Goal: Information Seeking & Learning: Check status

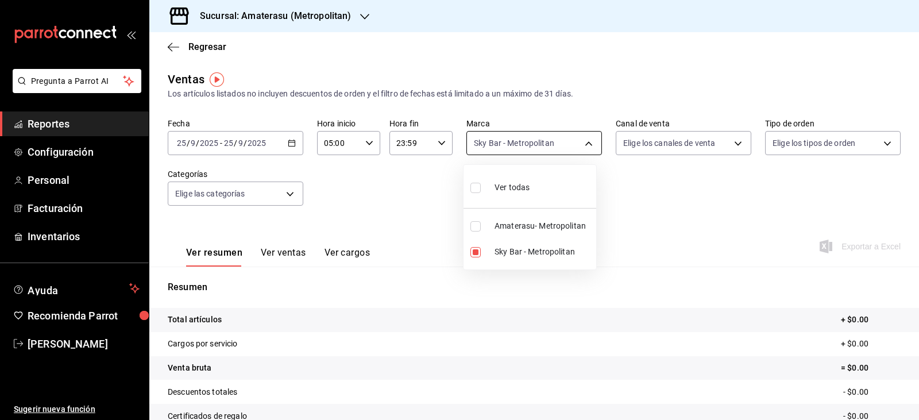
click at [534, 143] on body "Pregunta a Parrot AI Reportes Configuración Personal Facturación Inventarios Ay…" at bounding box center [459, 210] width 919 height 420
click at [397, 178] on div at bounding box center [459, 210] width 919 height 420
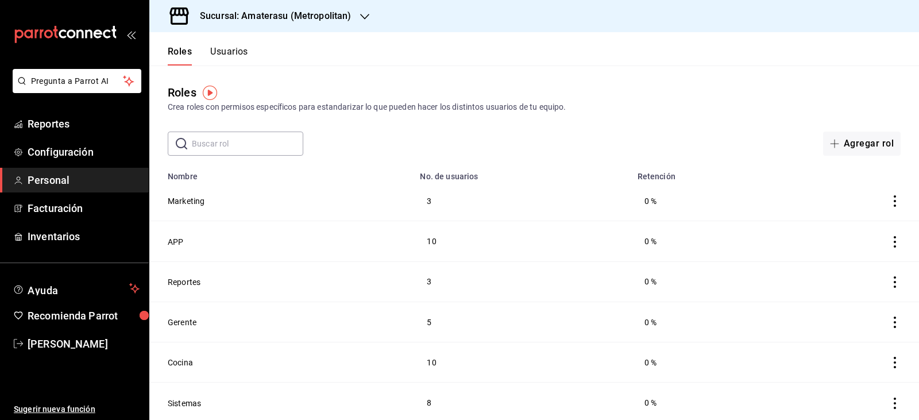
click at [592, 115] on div "Roles Crea roles con permisos específicos para estandarizar lo que pueden hacer…" at bounding box center [534, 110] width 770 height 90
click at [53, 119] on span "Reportes" at bounding box center [84, 124] width 112 height 16
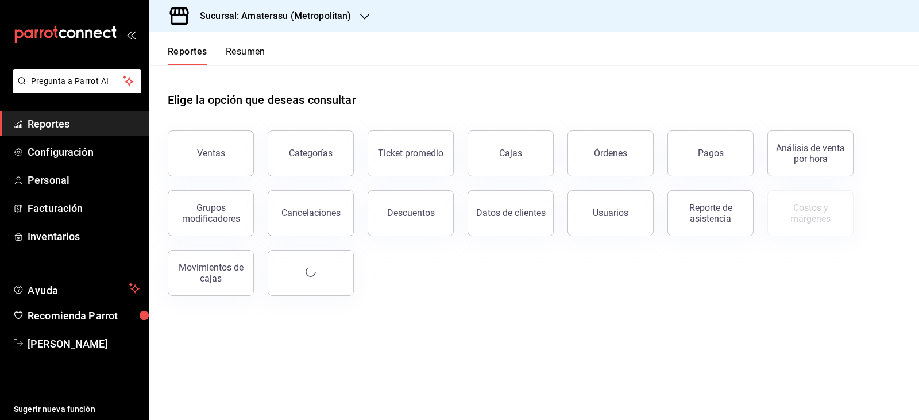
click at [495, 82] on div "Elige la opción que deseas consultar" at bounding box center [534, 90] width 733 height 51
click at [687, 145] on button "Pagos" at bounding box center [710, 153] width 86 height 46
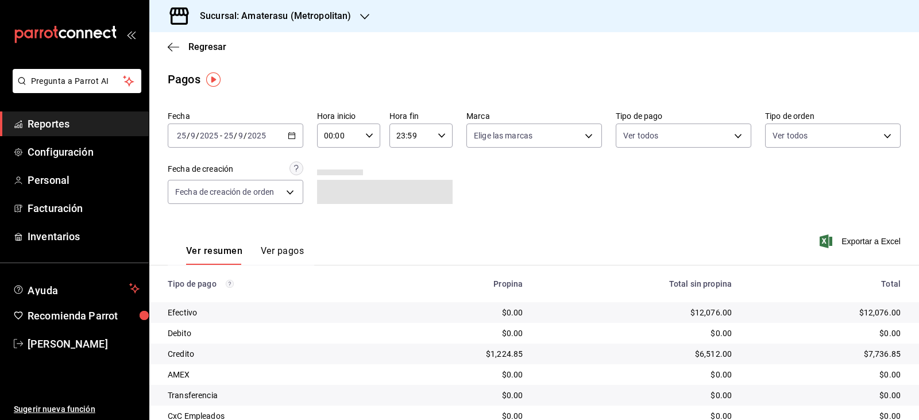
click at [372, 134] on div "00:00 Hora inicio" at bounding box center [348, 135] width 63 height 24
click at [327, 195] on button "05" at bounding box center [331, 187] width 27 height 23
type input "05:00"
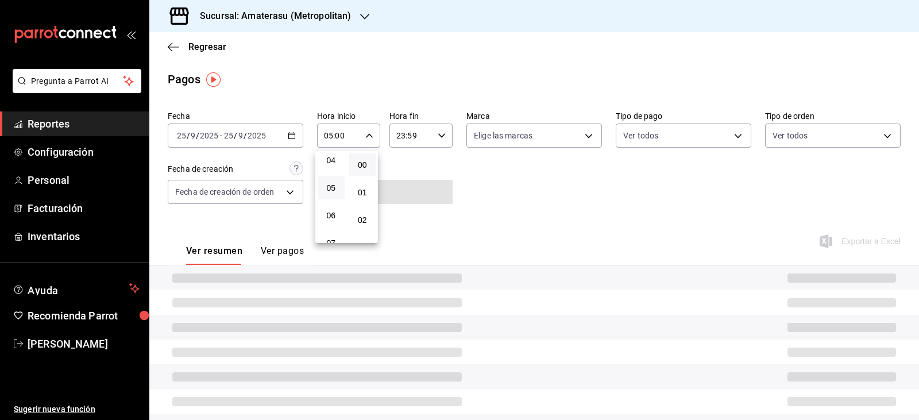
click at [493, 187] on div at bounding box center [459, 210] width 919 height 420
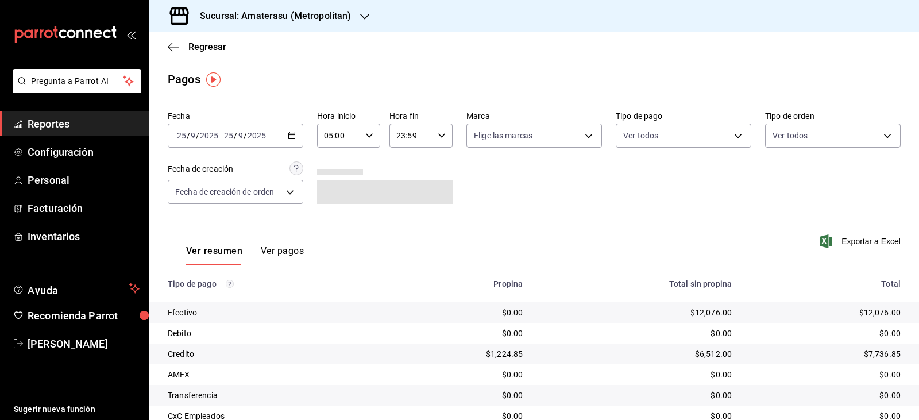
click at [493, 187] on div "00 01 02 03 04 05 06 07 08 09 10 11 12 13 14 15 16 17 18 19 20 21 22 23 00 01 0…" at bounding box center [459, 211] width 919 height 416
click at [493, 187] on div "Fecha 2025-09-25 25 / 9 / 2025 - 2025-09-25 25 / 9 / 2025 Hora inicio 05:00 Hor…" at bounding box center [534, 161] width 733 height 111
click at [651, 217] on div "Fecha 2025-09-25 25 / 9 / 2025 - 2025-09-25 25 / 9 / 2025 Hora inicio 05:00 Hor…" at bounding box center [534, 161] width 733 height 111
click at [204, 49] on span "Regresar" at bounding box center [207, 46] width 38 height 11
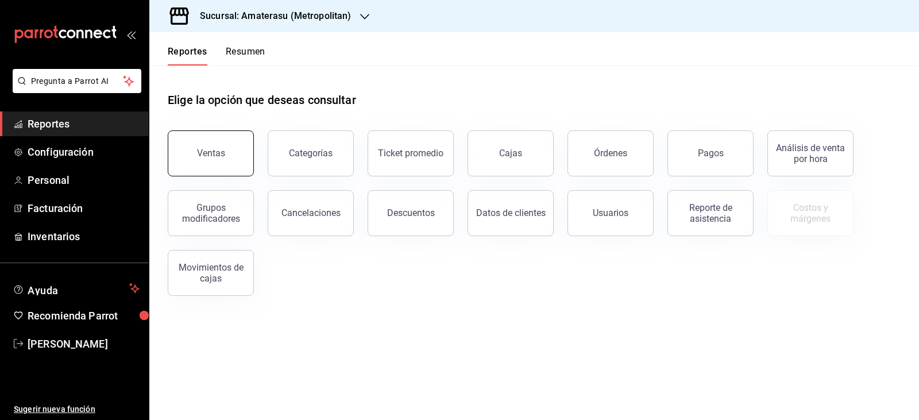
click at [233, 141] on button "Ventas" at bounding box center [211, 153] width 86 height 46
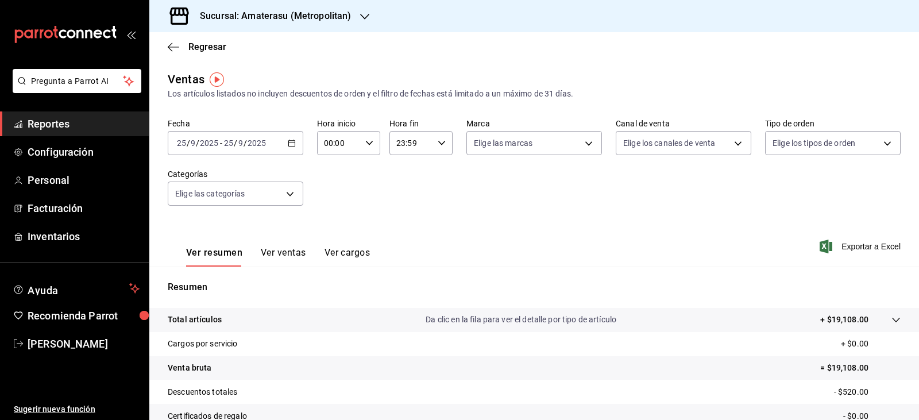
click at [370, 137] on div "00:00 Hora inicio" at bounding box center [348, 143] width 63 height 24
click at [326, 200] on button "05" at bounding box center [331, 195] width 27 height 23
type input "05:00"
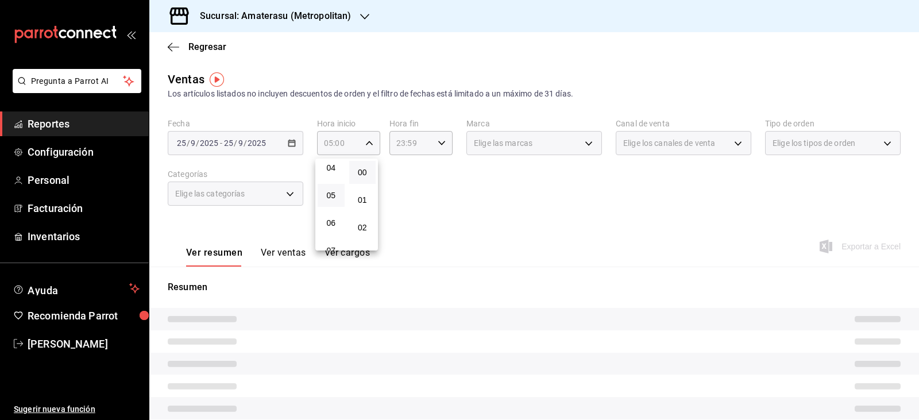
click at [449, 191] on div at bounding box center [459, 210] width 919 height 420
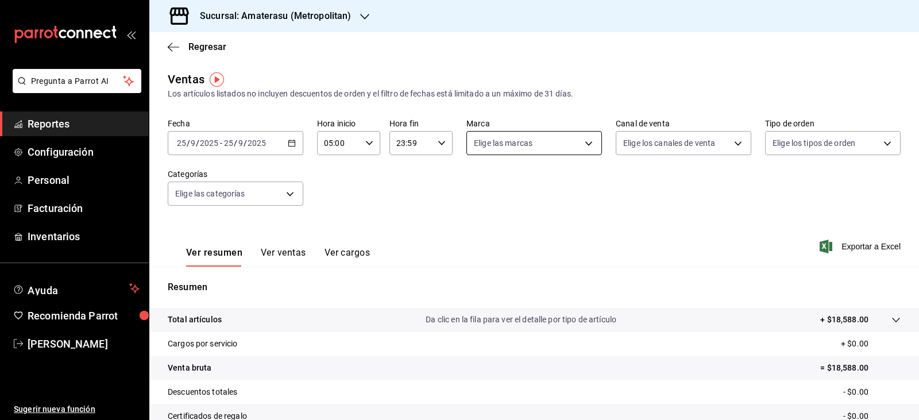
click at [527, 149] on body "Pregunta a Parrot AI Reportes Configuración Personal Facturación Inventarios Ay…" at bounding box center [459, 210] width 919 height 420
click at [477, 229] on input "checkbox" at bounding box center [475, 226] width 10 height 10
checkbox input "true"
type input "e4cd7fcb-d45b-43ae-a99f-ad4ccfcd9032"
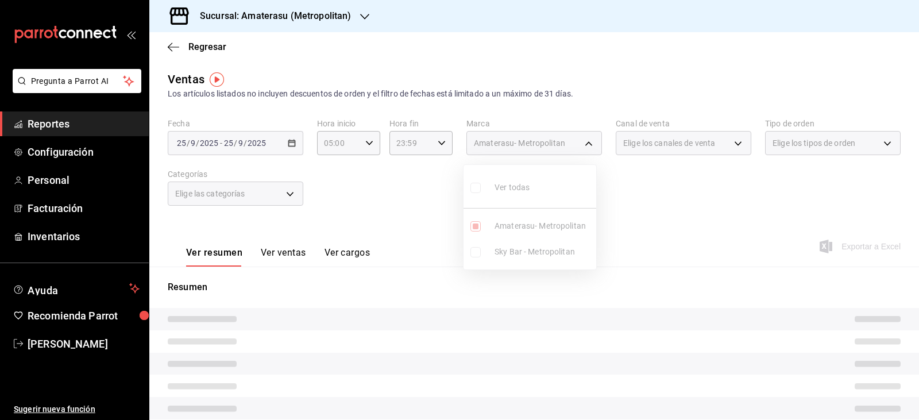
click at [673, 221] on div at bounding box center [459, 210] width 919 height 420
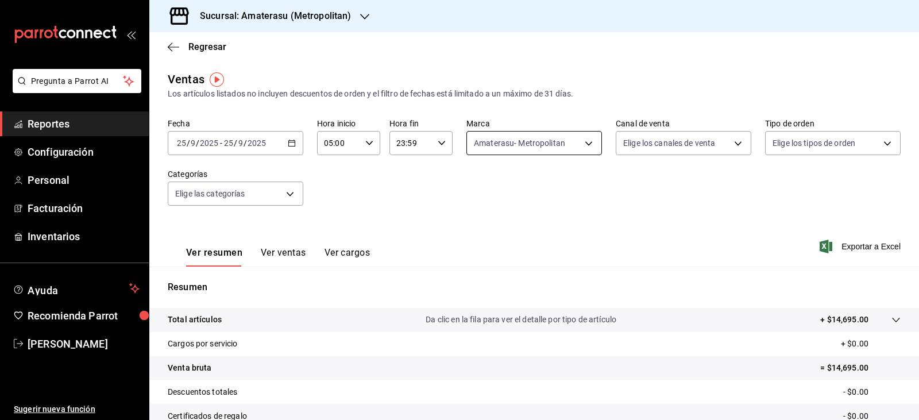
click at [483, 141] on body "Pregunta a Parrot AI Reportes Configuración Personal Facturación Inventarios Ay…" at bounding box center [459, 210] width 919 height 420
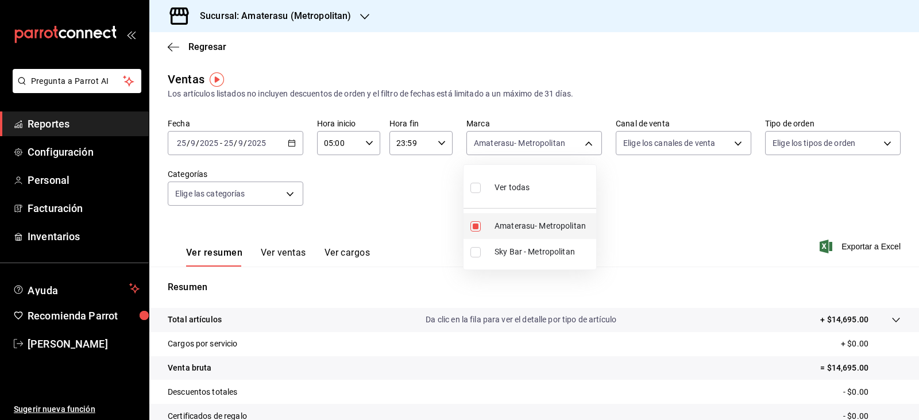
click at [477, 222] on input "checkbox" at bounding box center [475, 226] width 10 height 10
checkbox input "false"
click at [477, 254] on input "checkbox" at bounding box center [475, 252] width 10 height 10
checkbox input "true"
type input "f3afaab8-8c3d-4e49-a299-af9bdf6027b2"
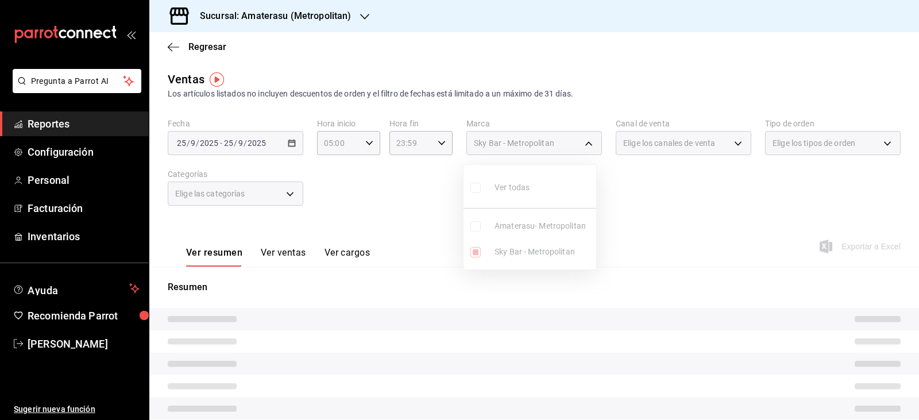
click at [680, 233] on div at bounding box center [459, 210] width 919 height 420
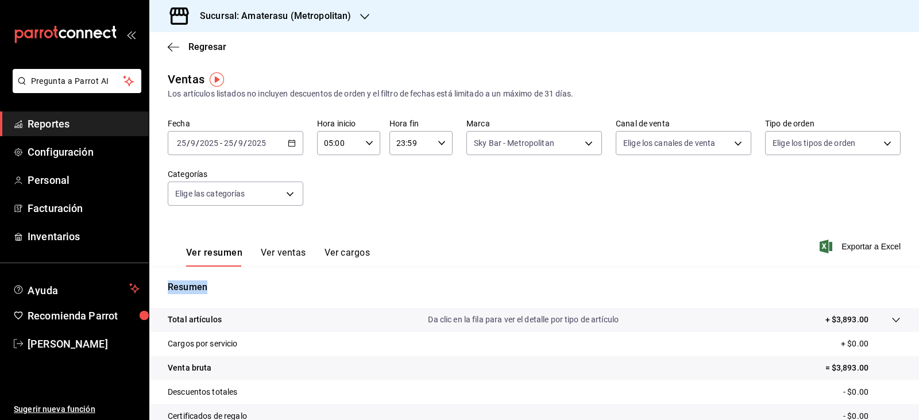
click at [680, 233] on div "Ver resumen Ver ventas Ver cargos Exportar a Excel" at bounding box center [534, 242] width 770 height 47
click at [176, 48] on icon "button" at bounding box center [173, 47] width 11 height 10
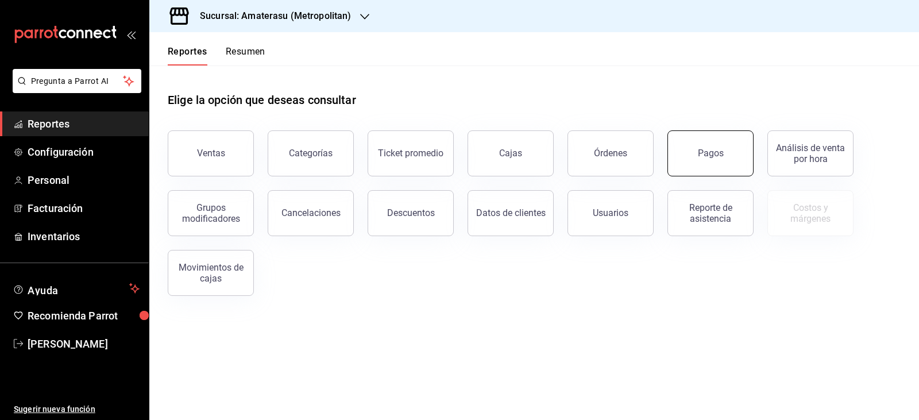
click at [684, 151] on button "Pagos" at bounding box center [710, 153] width 86 height 46
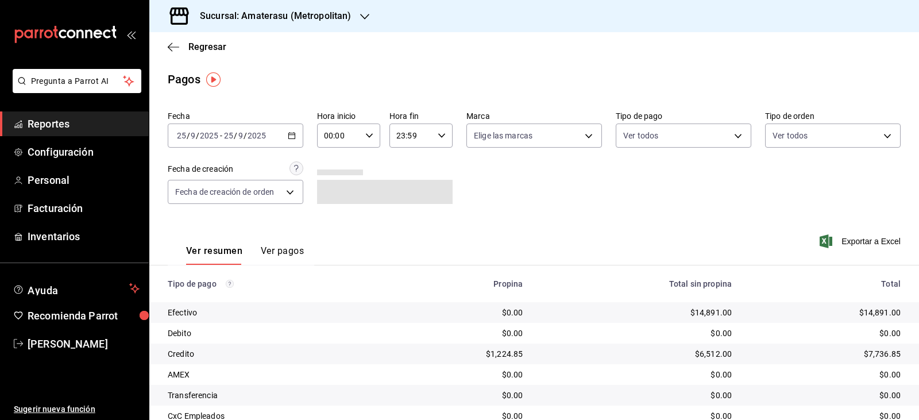
click at [362, 136] on div "00:00 Hora inicio" at bounding box center [348, 135] width 63 height 24
click at [339, 184] on button "05" at bounding box center [331, 187] width 27 height 23
type input "05:00"
click at [437, 159] on div at bounding box center [459, 210] width 919 height 420
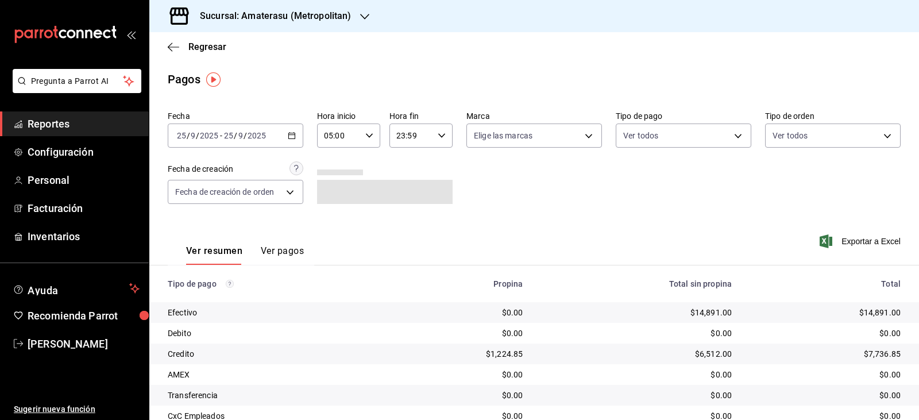
click at [438, 136] on icon "button" at bounding box center [442, 136] width 8 height 8
click at [592, 203] on div at bounding box center [459, 210] width 919 height 420
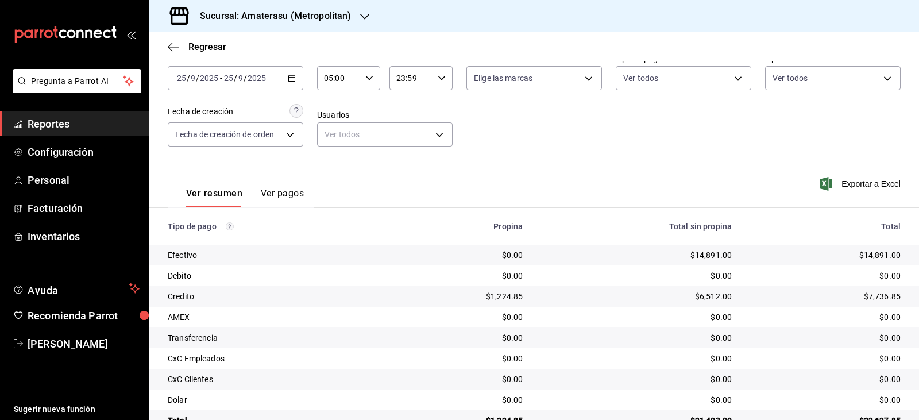
click at [661, 335] on div "$0.00" at bounding box center [636, 337] width 191 height 11
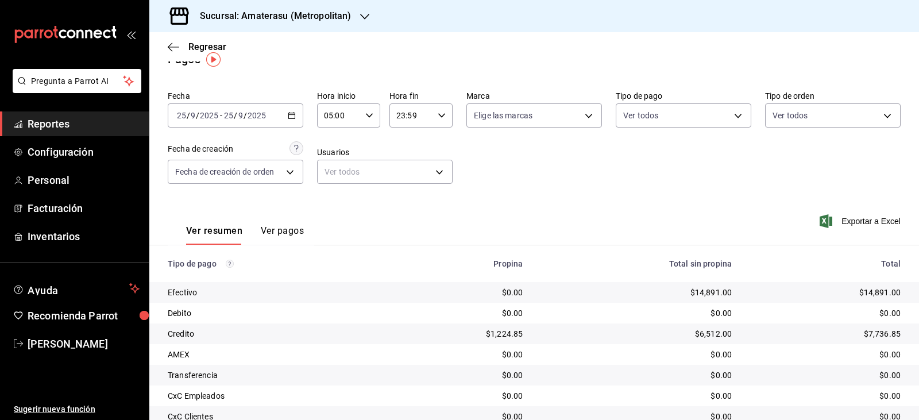
scroll to position [0, 0]
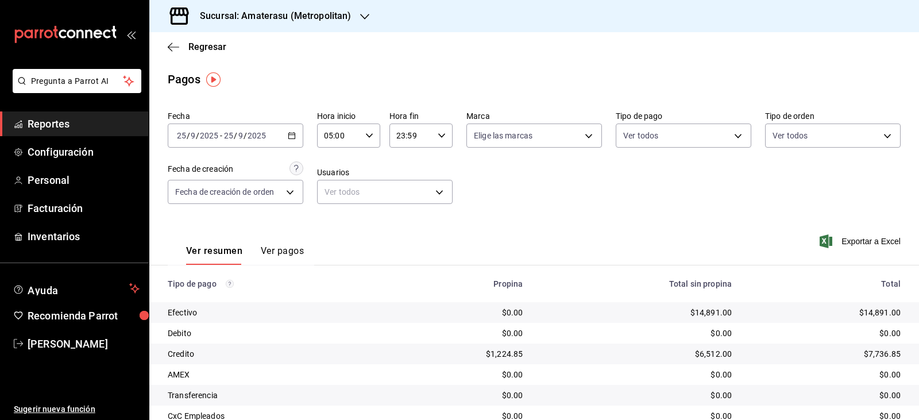
click at [471, 207] on div "Fecha 2025-09-25 25 / 9 / 2025 - 2025-09-25 25 / 9 / 2025 Hora inicio 05:00 Hor…" at bounding box center [534, 161] width 733 height 111
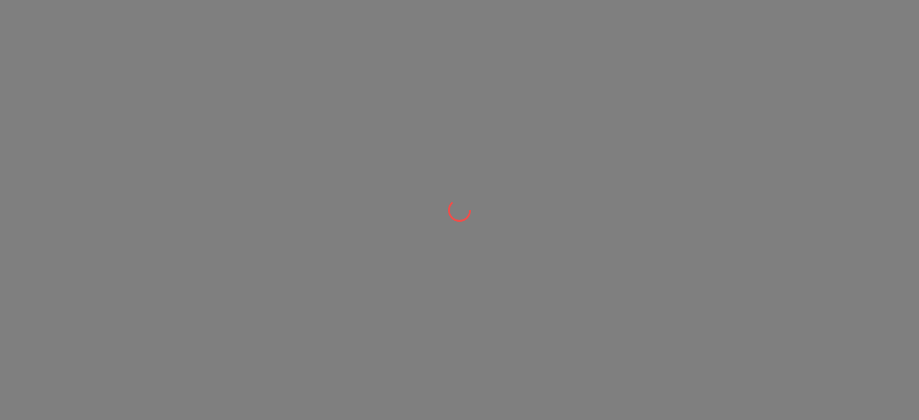
click at [559, 241] on div at bounding box center [459, 210] width 919 height 420
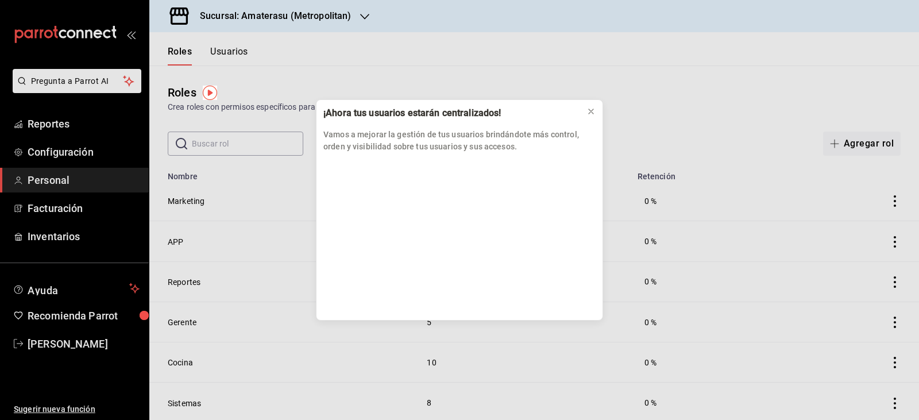
click at [268, 210] on div "¡Ahora tus usuarios estarán centralizados! Vamos a mejorar la gestión de tus us…" at bounding box center [459, 210] width 919 height 420
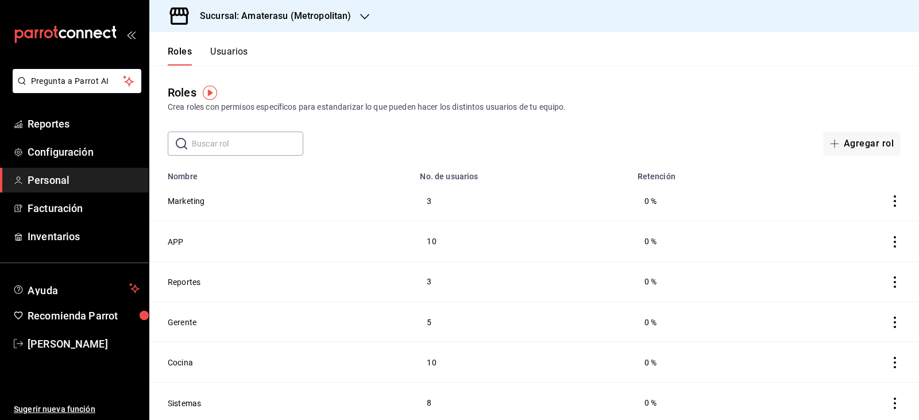
click at [590, 111] on div "Crea roles con permisos específicos para estandarizar lo que pueden hacer los d…" at bounding box center [534, 107] width 733 height 12
click at [536, 277] on td "3" at bounding box center [521, 281] width 217 height 40
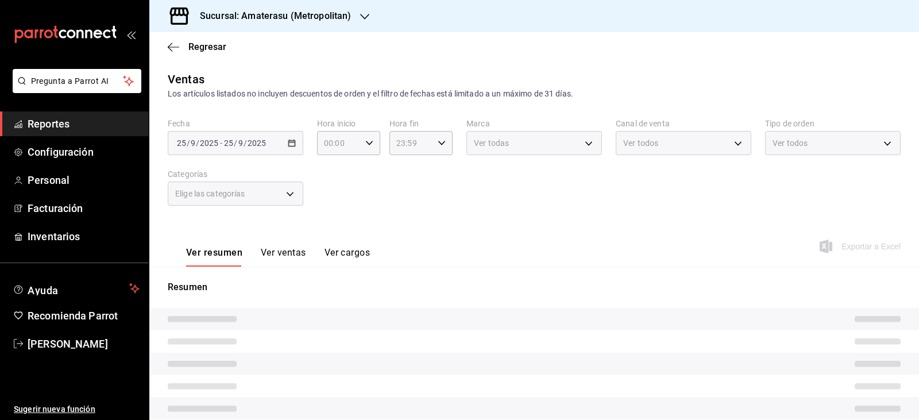
type input "05:00"
click at [96, 180] on span "Personal" at bounding box center [84, 180] width 112 height 16
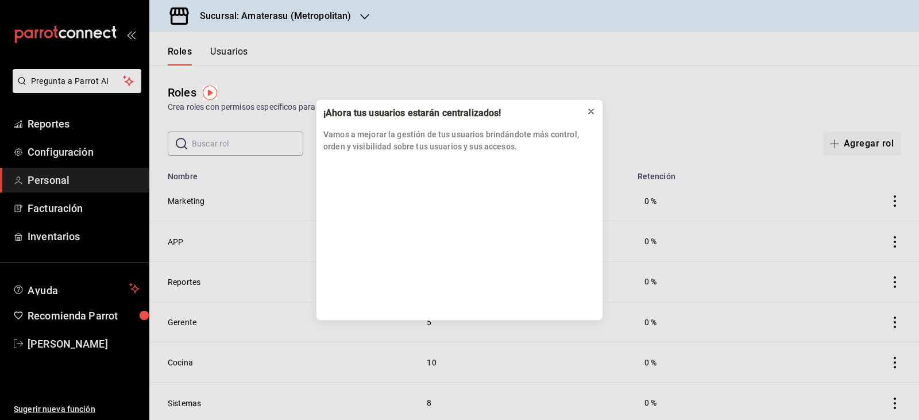
click at [588, 111] on icon at bounding box center [590, 111] width 9 height 9
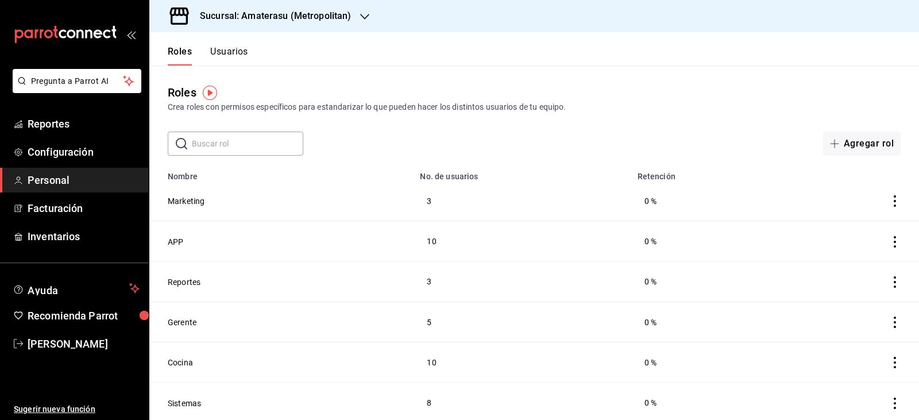
click at [330, 242] on td "APP" at bounding box center [281, 241] width 264 height 40
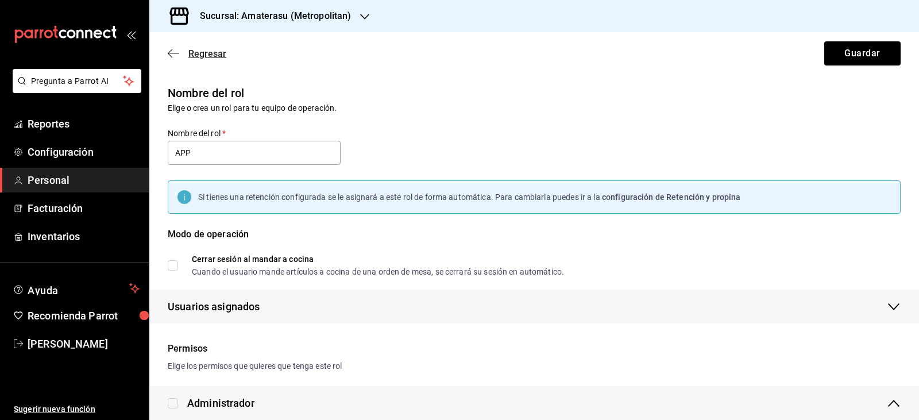
click at [174, 58] on icon "button" at bounding box center [173, 53] width 11 height 10
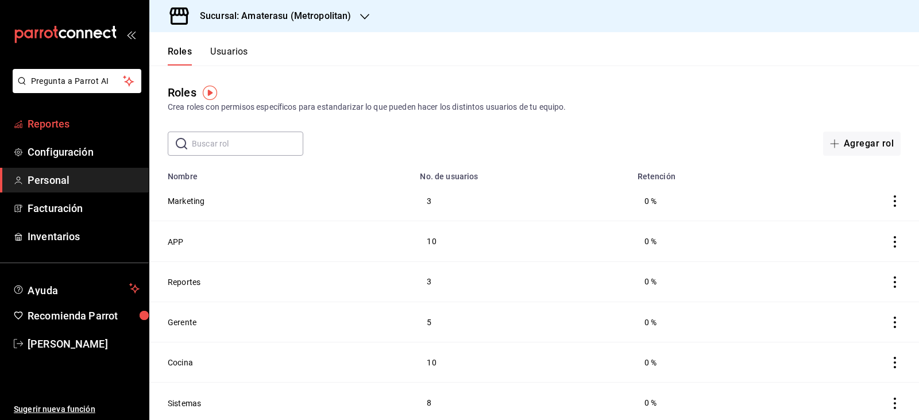
click at [96, 125] on span "Reportes" at bounding box center [84, 124] width 112 height 16
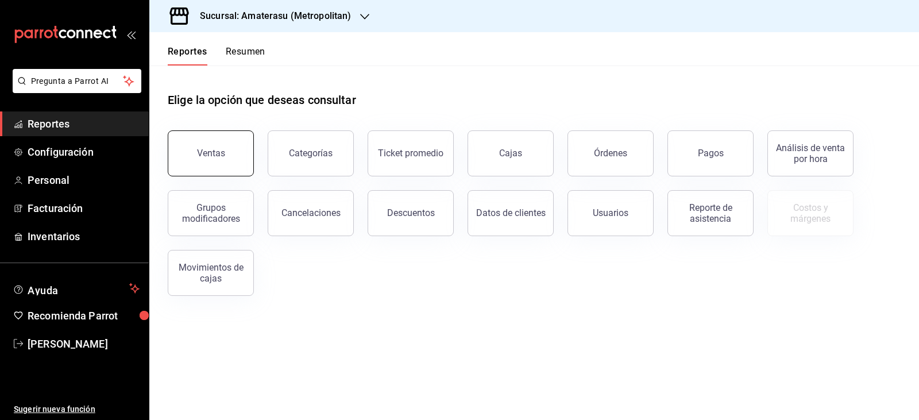
click at [194, 141] on button "Ventas" at bounding box center [211, 153] width 86 height 46
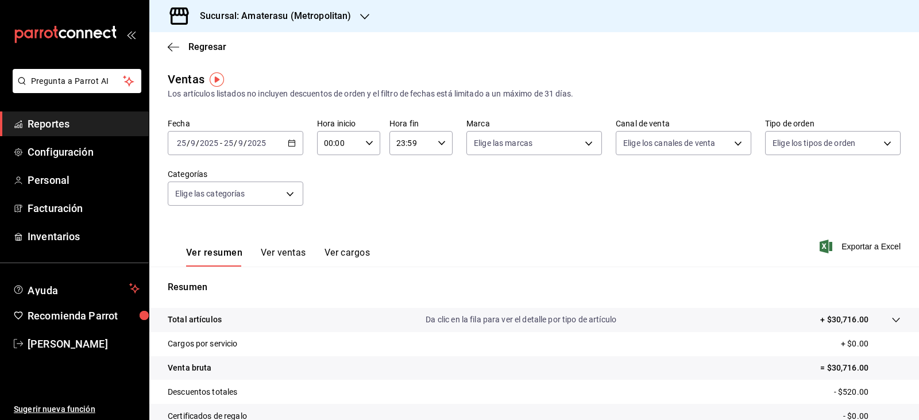
click at [349, 145] on input "00:00" at bounding box center [339, 143] width 44 height 23
click at [330, 198] on span "05" at bounding box center [331, 195] width 13 height 9
type input "05:00"
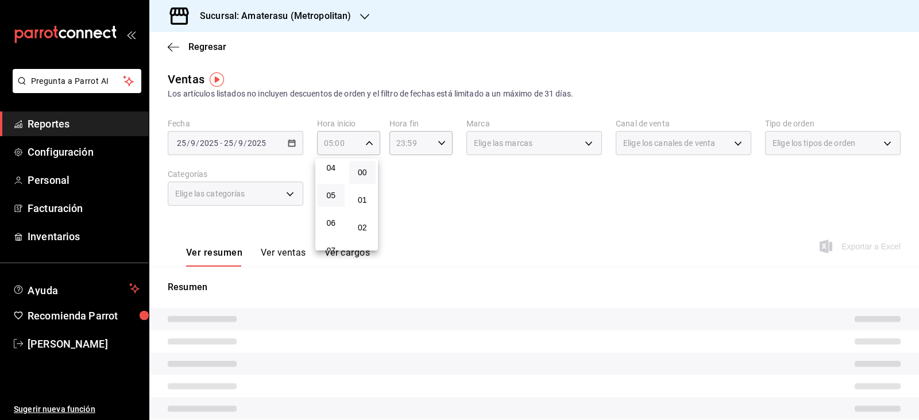
click at [395, 187] on div at bounding box center [459, 210] width 919 height 420
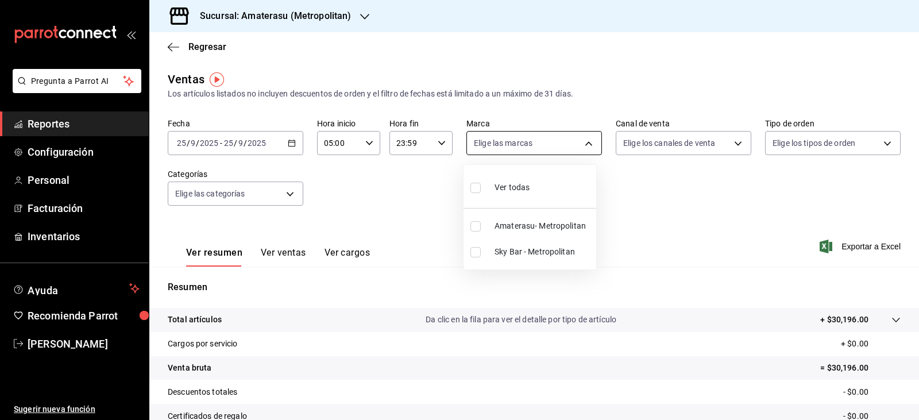
click at [567, 144] on body "Pregunta a Parrot AI Reportes Configuración Personal Facturación Inventarios Ay…" at bounding box center [459, 210] width 919 height 420
click at [471, 222] on input "checkbox" at bounding box center [475, 226] width 10 height 10
checkbox input "true"
click at [431, 229] on div at bounding box center [459, 210] width 919 height 420
click at [579, 145] on body "Pregunta a Parrot AI Reportes Configuración Personal Facturación Inventarios Ay…" at bounding box center [459, 210] width 919 height 420
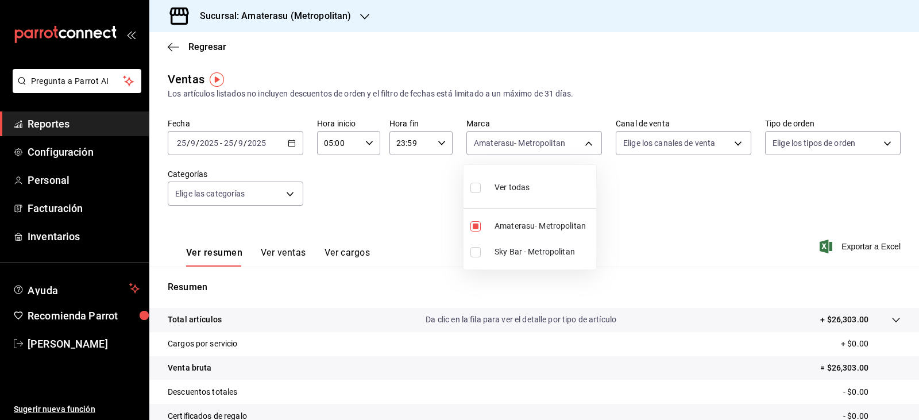
click at [493, 254] on li "Sky Bar - Metropolitan" at bounding box center [530, 252] width 133 height 26
type input "e4cd7fcb-d45b-43ae-a99f-ad4ccfcd9032,f3afaab8-8c3d-4e49-a299-af9bdf6027b2"
checkbox input "true"
click at [480, 230] on input "checkbox" at bounding box center [475, 226] width 10 height 10
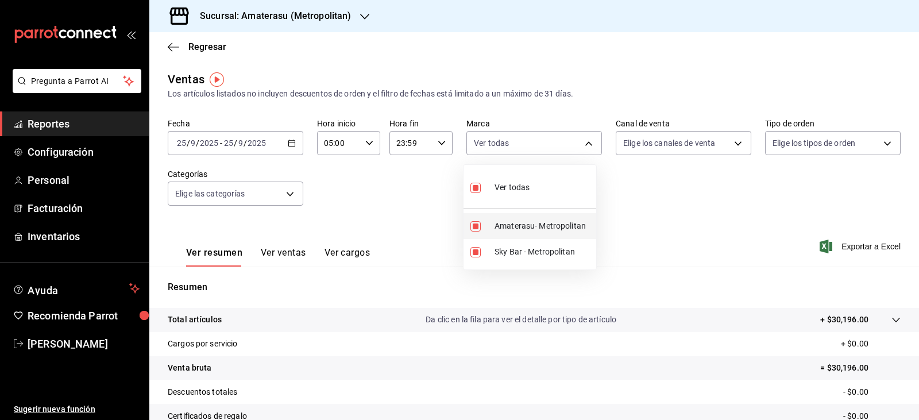
checkbox input "false"
type input "f3afaab8-8c3d-4e49-a299-af9bdf6027b2"
checkbox input "false"
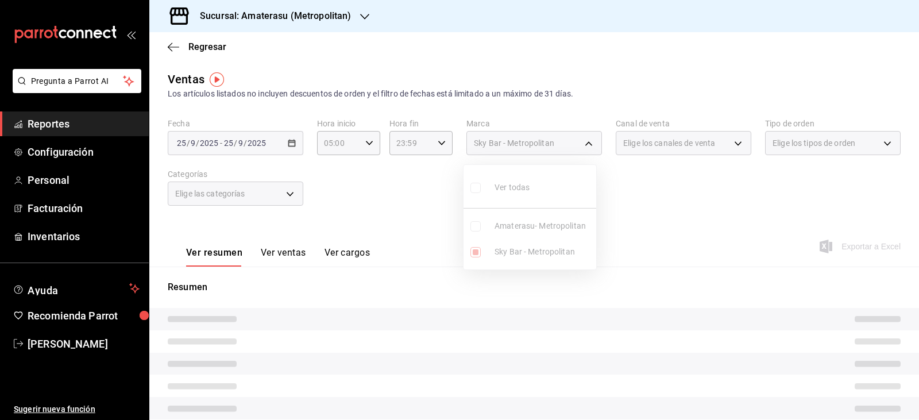
click at [415, 227] on div at bounding box center [459, 210] width 919 height 420
type input "05:00"
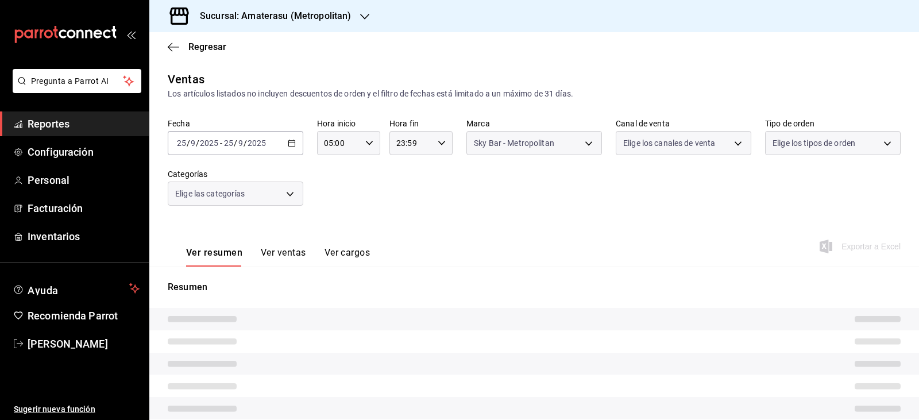
type input "f3afaab8-8c3d-4e49-a299-af9bdf6027b2"
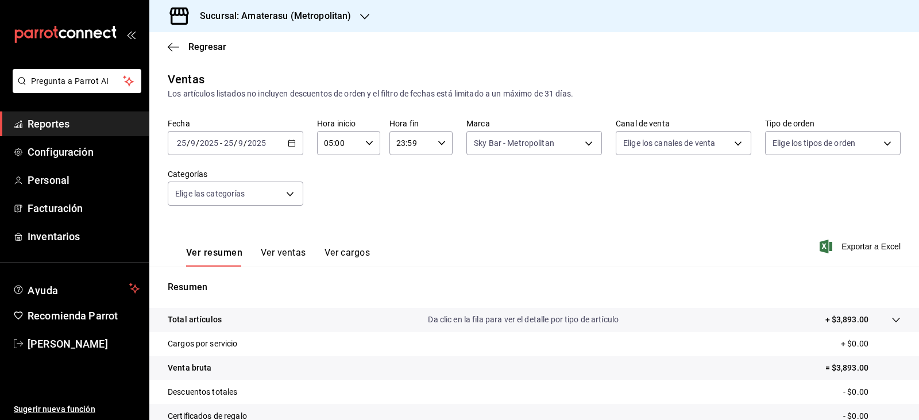
click at [642, 224] on div "Ver resumen Ver ventas Ver cargos Exportar a Excel" at bounding box center [534, 242] width 770 height 47
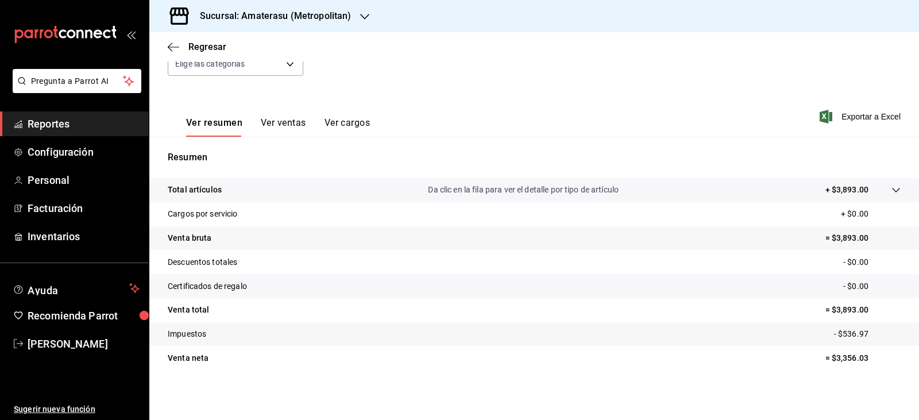
scroll to position [130, 0]
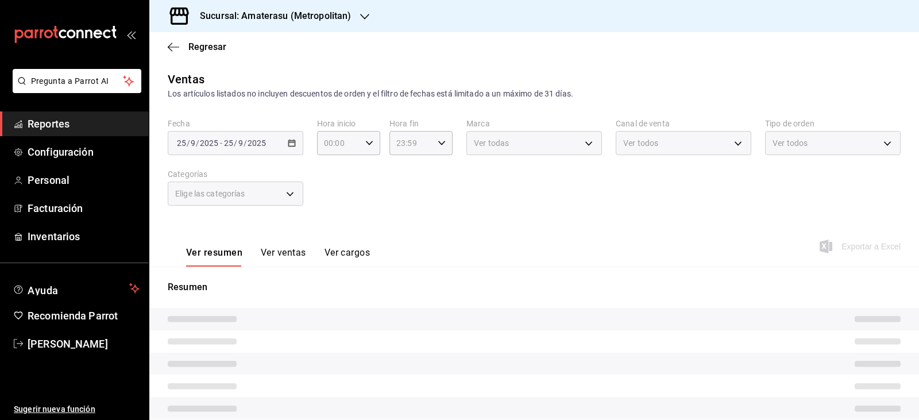
type input "05:00"
click at [379, 203] on div "Fecha [DATE] [DATE] - [DATE] [DATE] Hora inicio 05:00 Hora inicio Hora fin 23:5…" at bounding box center [534, 168] width 733 height 101
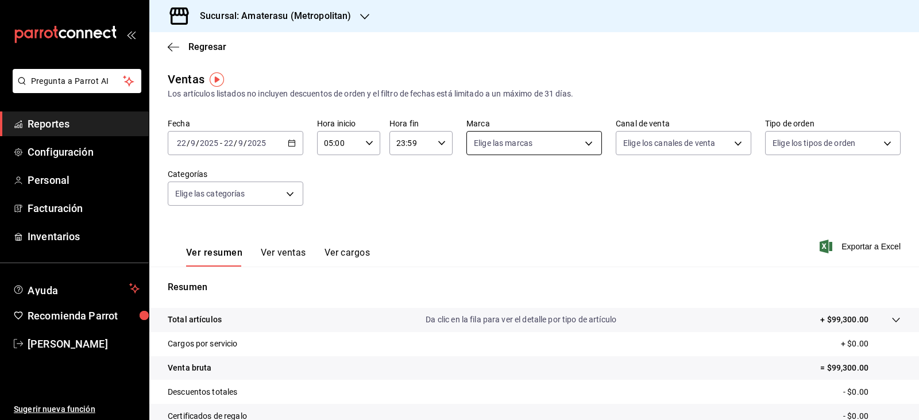
click at [519, 145] on body "Pregunta a Parrot AI Reportes Configuración Personal Facturación Inventarios Ay…" at bounding box center [459, 210] width 919 height 420
click at [469, 227] on li "Amaterasu- Metropolitan" at bounding box center [530, 226] width 133 height 26
type input "e4cd7fcb-d45b-43ae-a99f-ad4ccfcd9032"
checkbox input "true"
click at [378, 221] on div at bounding box center [459, 210] width 919 height 420
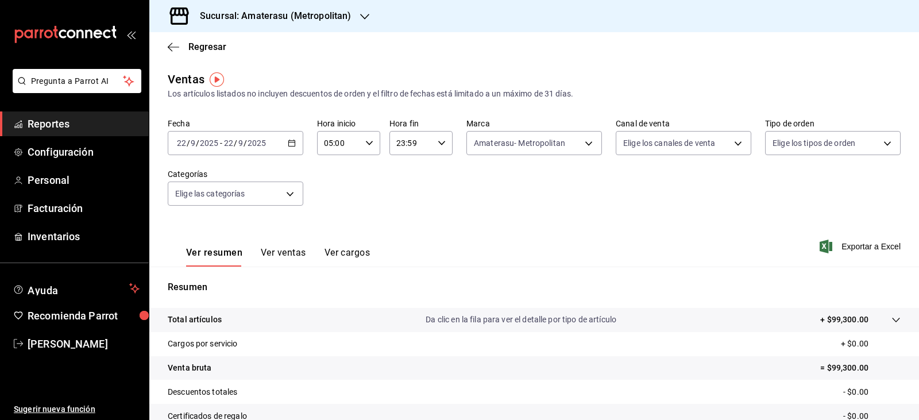
click at [507, 244] on div "Ver resumen Ver ventas Ver cargos Exportar a Excel" at bounding box center [534, 242] width 770 height 47
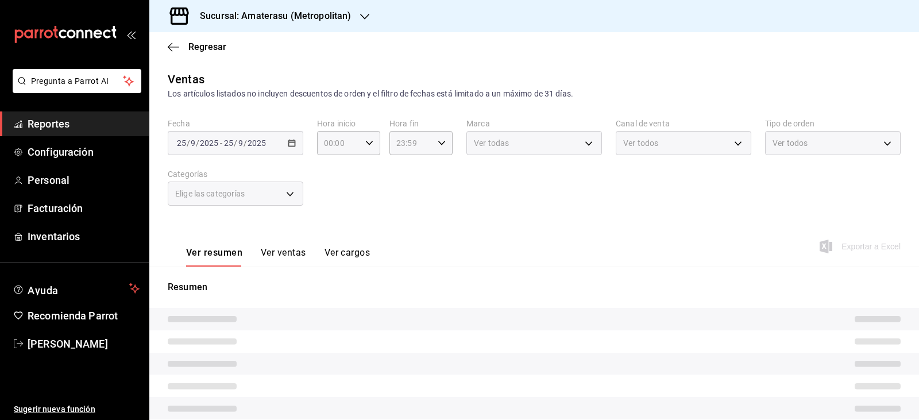
type input "05:00"
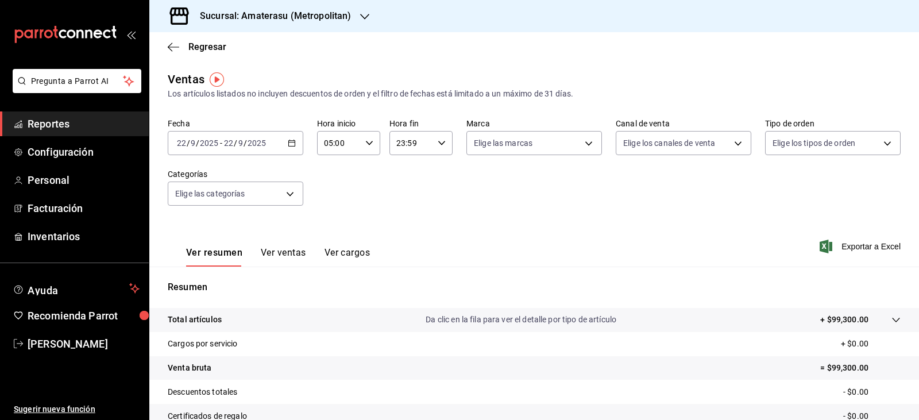
click at [522, 227] on div "Ver resumen Ver ventas Ver cargos Exportar a Excel" at bounding box center [534, 242] width 770 height 47
click at [580, 149] on body "Pregunta a Parrot AI Reportes Configuración Personal Facturación Inventarios Ay…" at bounding box center [459, 210] width 919 height 420
click at [474, 250] on input "checkbox" at bounding box center [475, 252] width 10 height 10
checkbox input "true"
type input "f3afaab8-8c3d-4e49-a299-af9bdf6027b2"
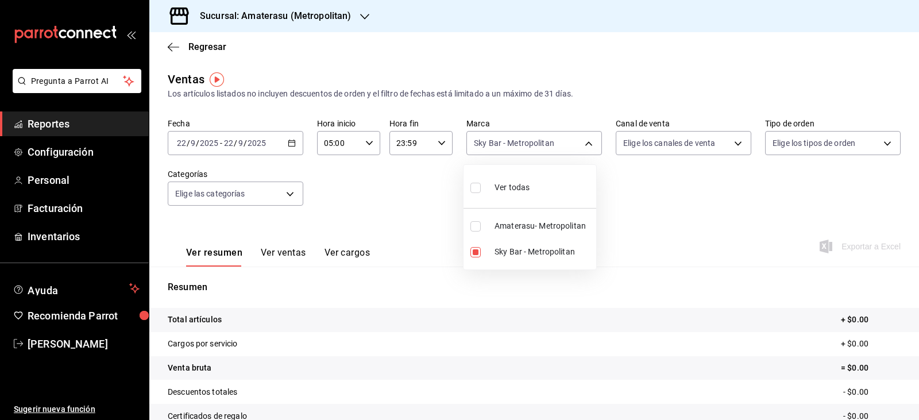
click at [673, 222] on div at bounding box center [459, 210] width 919 height 420
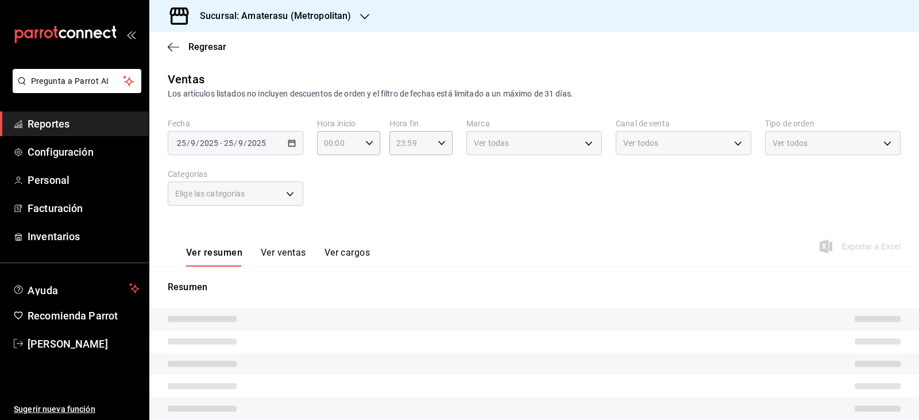
type input "05:00"
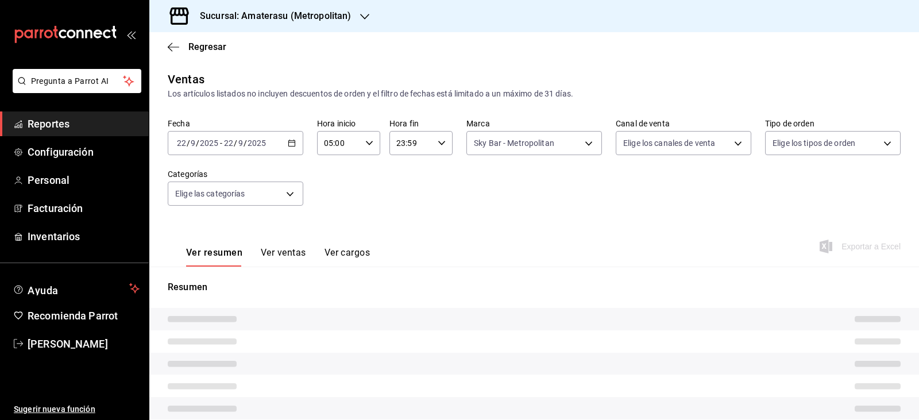
type input "f3afaab8-8c3d-4e49-a299-af9bdf6027b2"
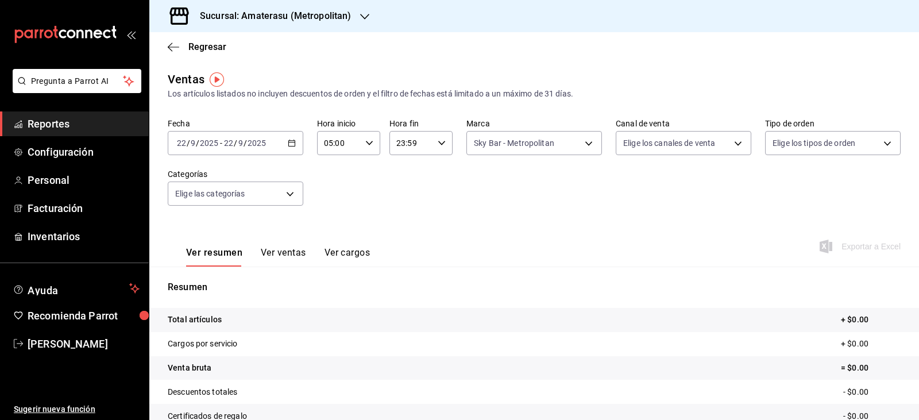
click at [550, 230] on div "Ver resumen Ver ventas Ver cargos Exportar a Excel" at bounding box center [534, 242] width 770 height 47
click at [289, 139] on icon "button" at bounding box center [292, 143] width 8 height 8
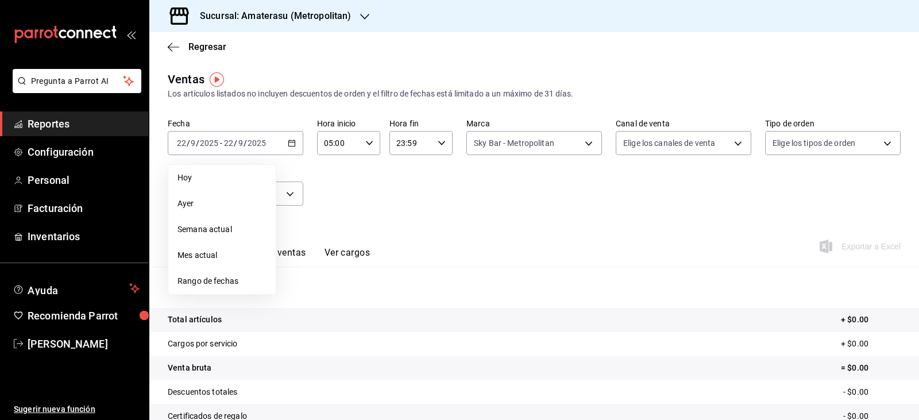
click at [476, 224] on div "Ver resumen Ver ventas Ver cargos Exportar a Excel" at bounding box center [534, 242] width 770 height 47
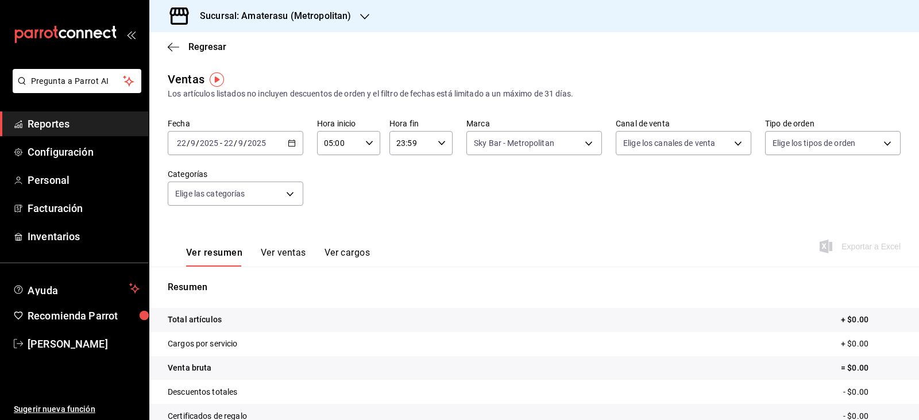
click at [337, 194] on div "Fecha [DATE] [DATE] - [DATE] [DATE] Hora inicio 05:00 Hora inicio Hora fin 23:5…" at bounding box center [534, 168] width 733 height 101
click at [293, 152] on div "[DATE] [DATE] - [DATE] [DATE]" at bounding box center [236, 143] width 136 height 24
click at [237, 179] on span "Hoy" at bounding box center [221, 178] width 89 height 12
click at [601, 248] on div "Ver resumen Ver ventas Ver cargos Exportar a Excel" at bounding box center [534, 242] width 770 height 47
